Goal: Book appointment/travel/reservation

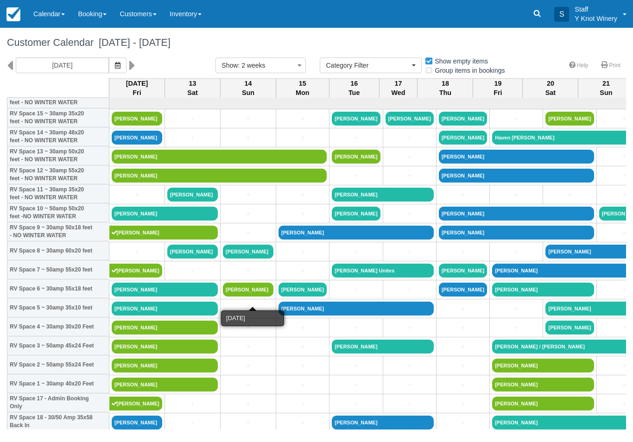
select select
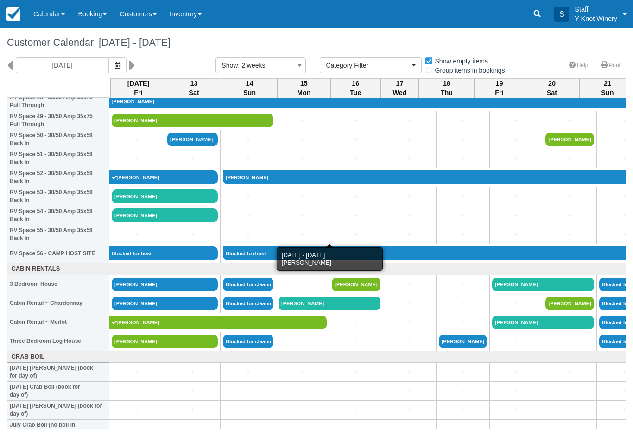
scroll to position [949, 0]
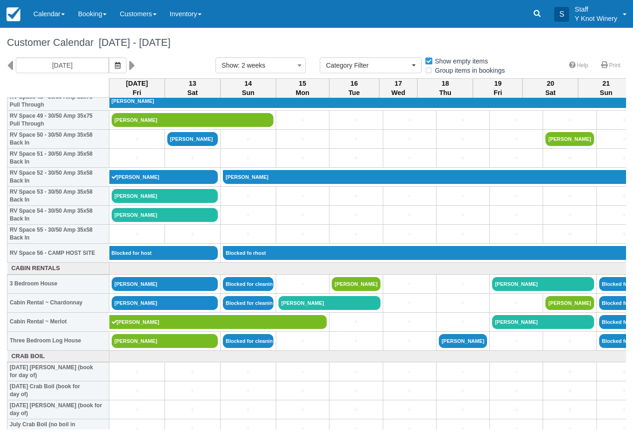
click at [198, 163] on link "+" at bounding box center [192, 158] width 51 height 10
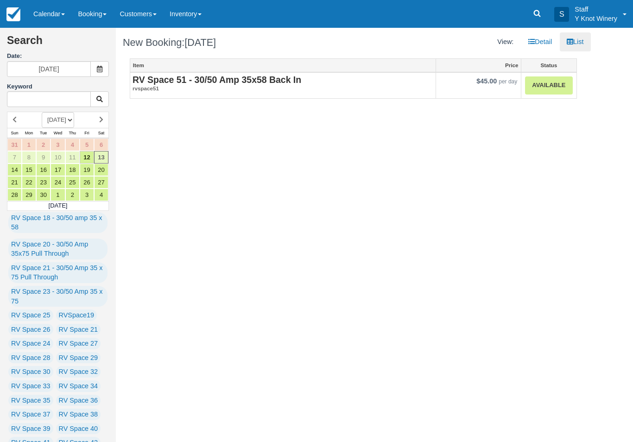
click at [558, 85] on link "Available" at bounding box center [548, 85] width 47 height 18
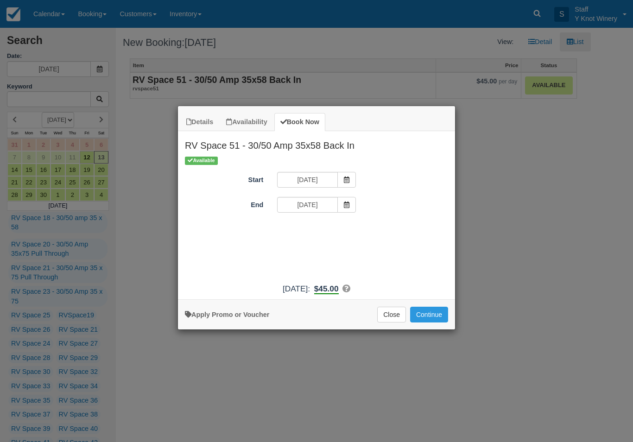
click at [355, 179] on span "Item Modal" at bounding box center [347, 180] width 19 height 16
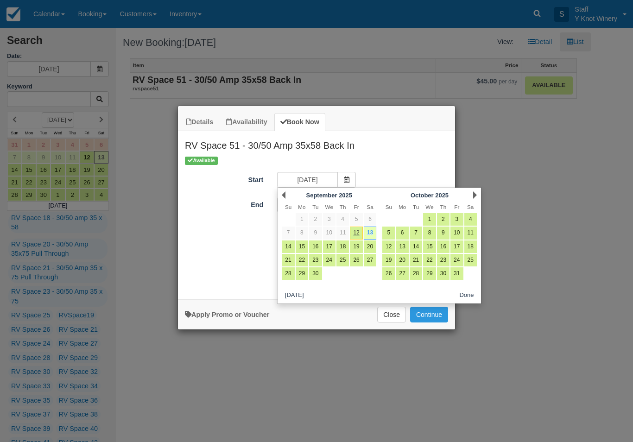
click at [371, 235] on link "13" at bounding box center [370, 233] width 13 height 13
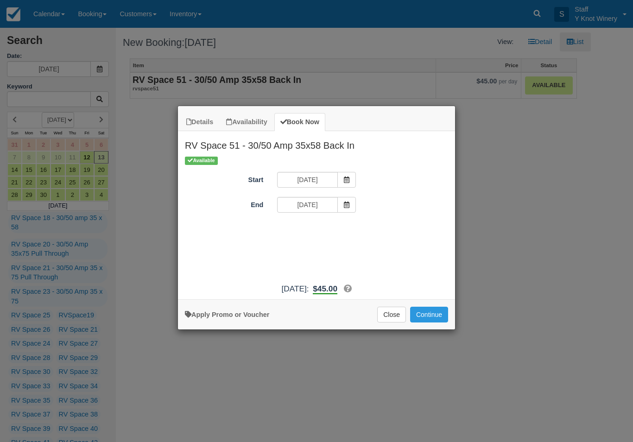
click at [353, 202] on span "Item Modal" at bounding box center [347, 205] width 19 height 16
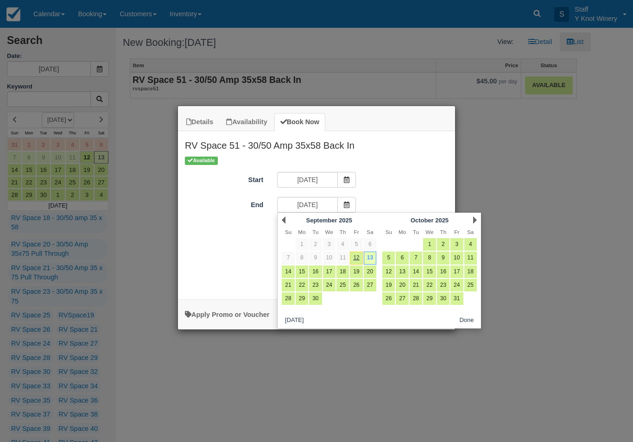
click at [369, 261] on link "13" at bounding box center [370, 258] width 13 height 13
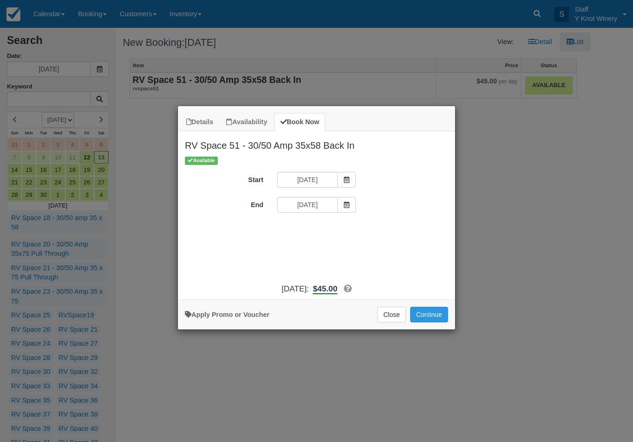
click at [435, 323] on button "Continue" at bounding box center [429, 315] width 38 height 16
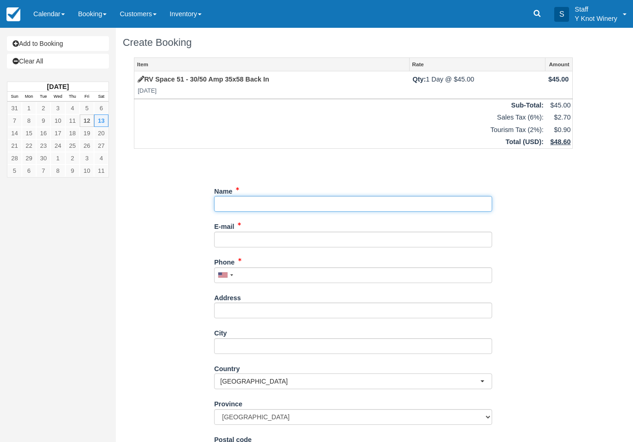
click at [232, 198] on input "Name" at bounding box center [353, 204] width 278 height 16
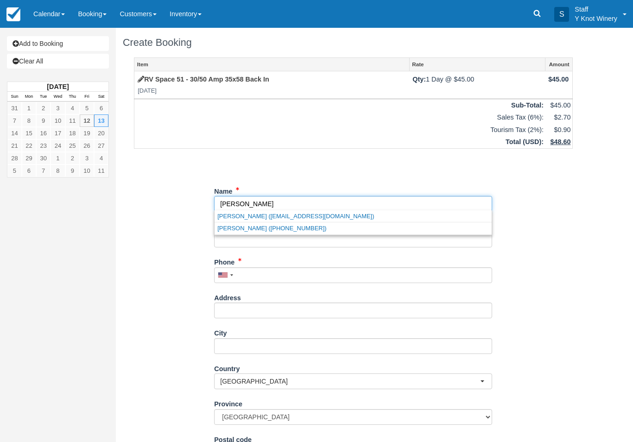
click at [305, 229] on link "Nancy Harvey (+12086304711)" at bounding box center [353, 229] width 277 height 12
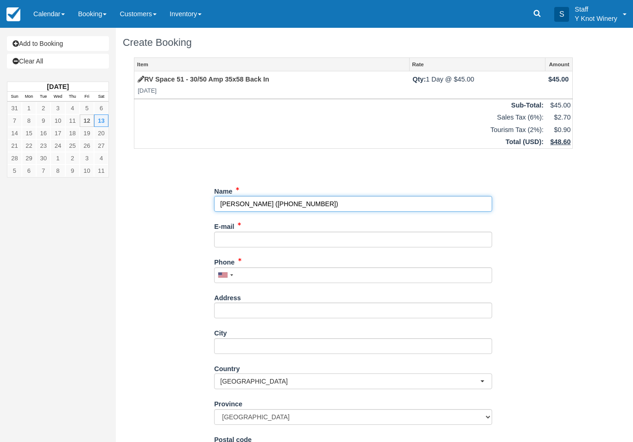
type input "[PERSON_NAME]"
type input "+12086304711"
select select "US"
select select
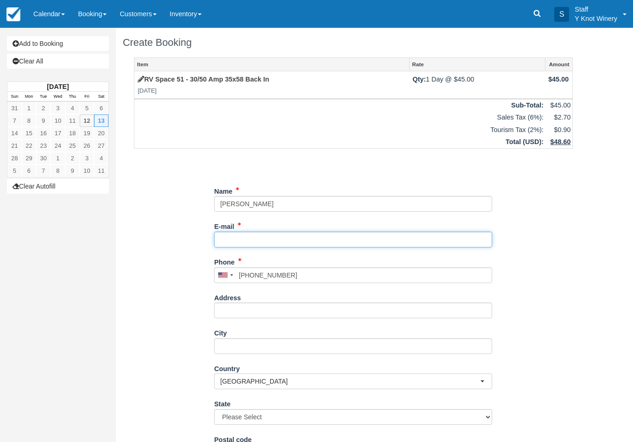
click at [263, 233] on input "E-mail" at bounding box center [353, 240] width 278 height 16
type input "[EMAIL_ADDRESS][DOMAIN_NAME]"
